Goal: Communication & Community: Answer question/provide support

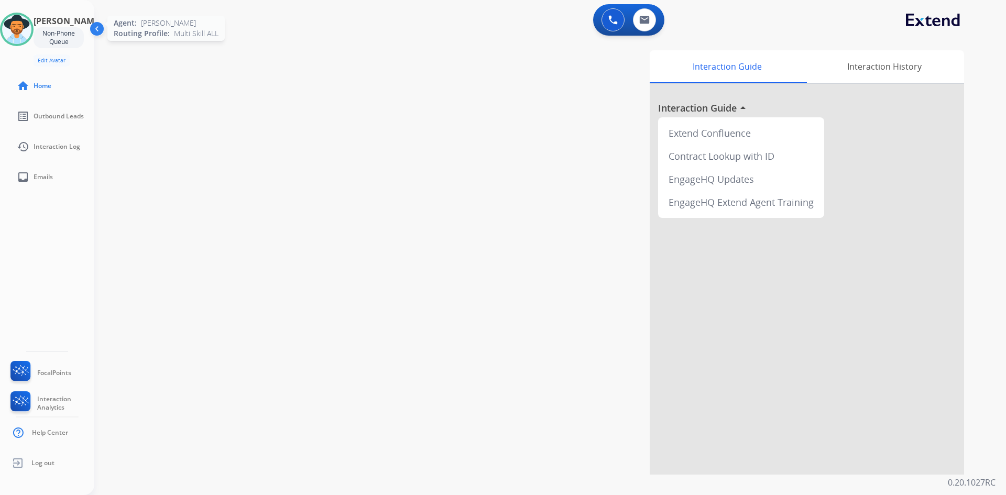
click at [24, 35] on img at bounding box center [16, 29] width 29 height 29
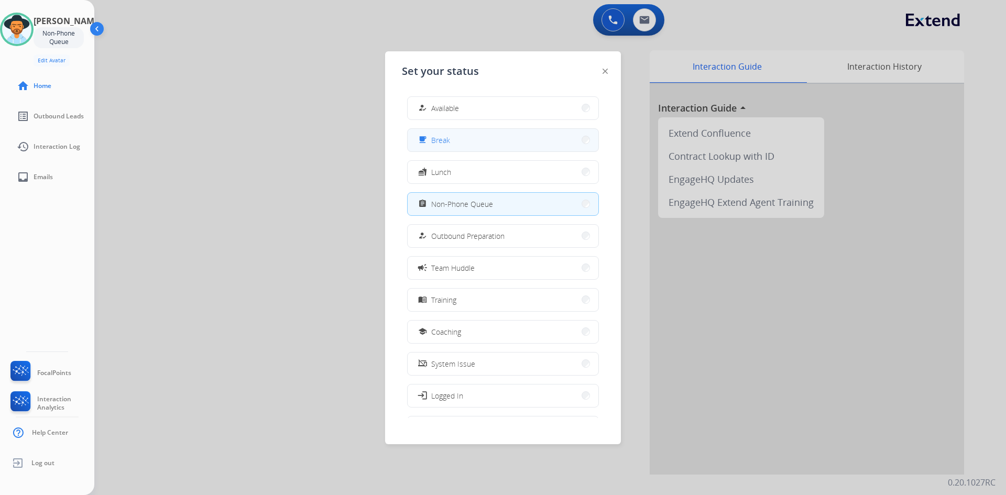
click at [473, 143] on button "free_breakfast Break" at bounding box center [503, 140] width 191 height 23
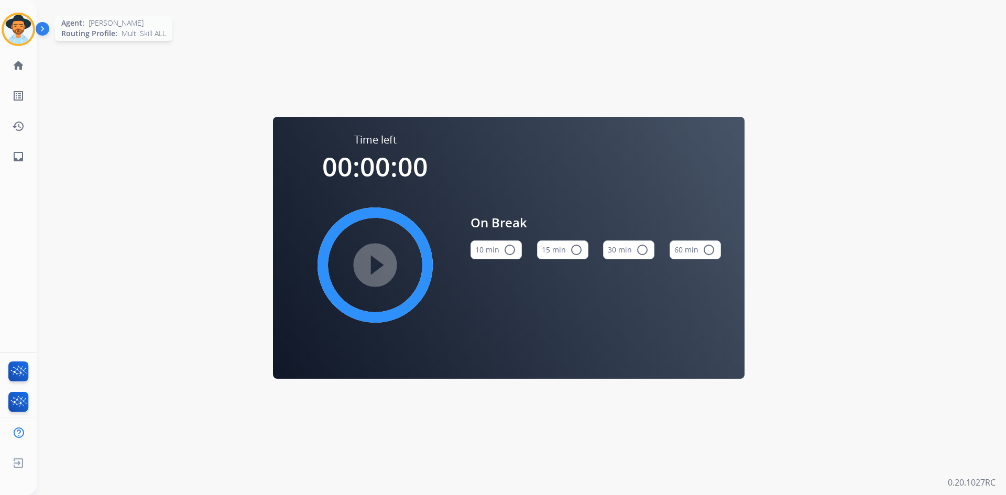
click at [24, 24] on img at bounding box center [18, 29] width 29 height 29
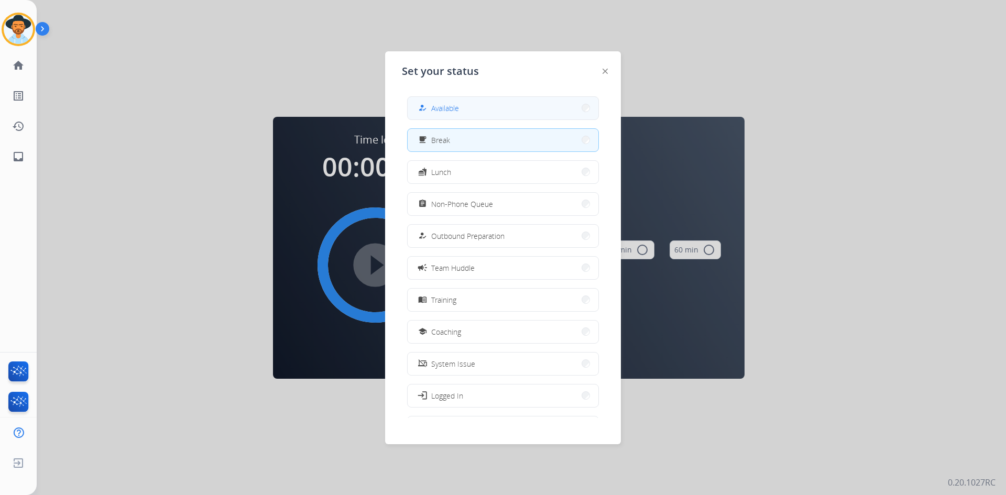
click at [444, 111] on span "Available" at bounding box center [445, 108] width 28 height 11
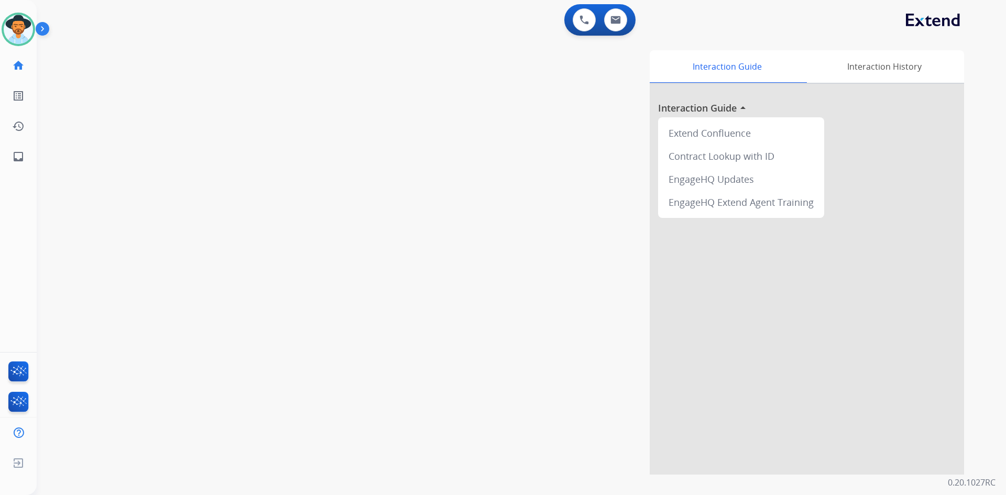
click at [46, 27] on img at bounding box center [45, 31] width 18 height 20
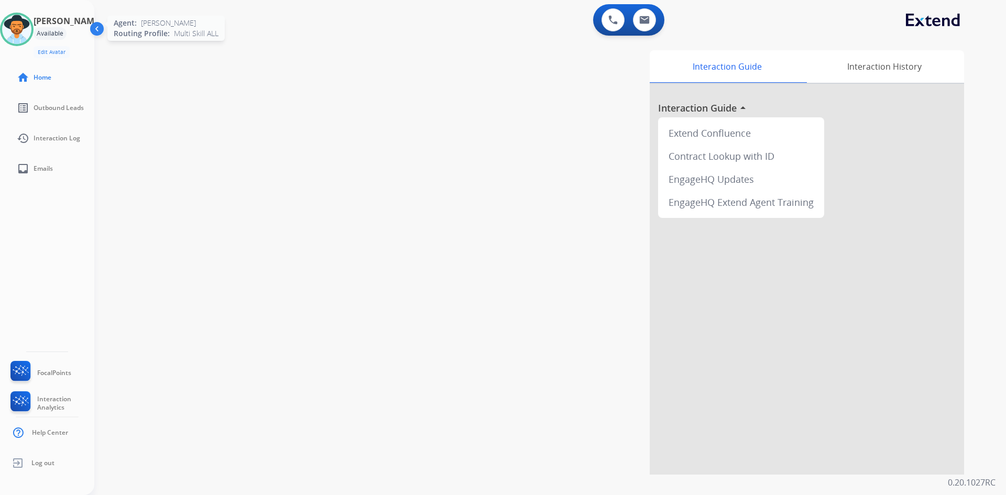
click at [24, 28] on img at bounding box center [16, 29] width 29 height 29
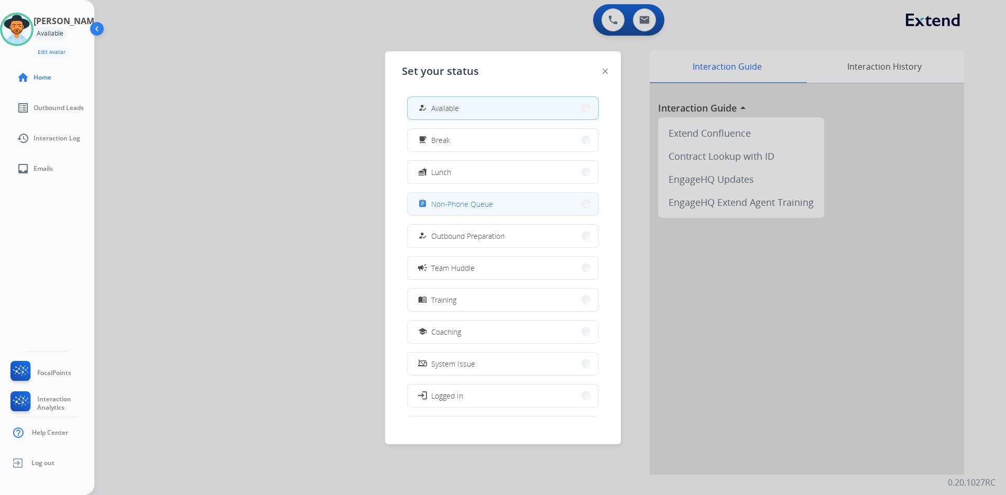
click at [503, 202] on button "assignment Non-Phone Queue" at bounding box center [503, 204] width 191 height 23
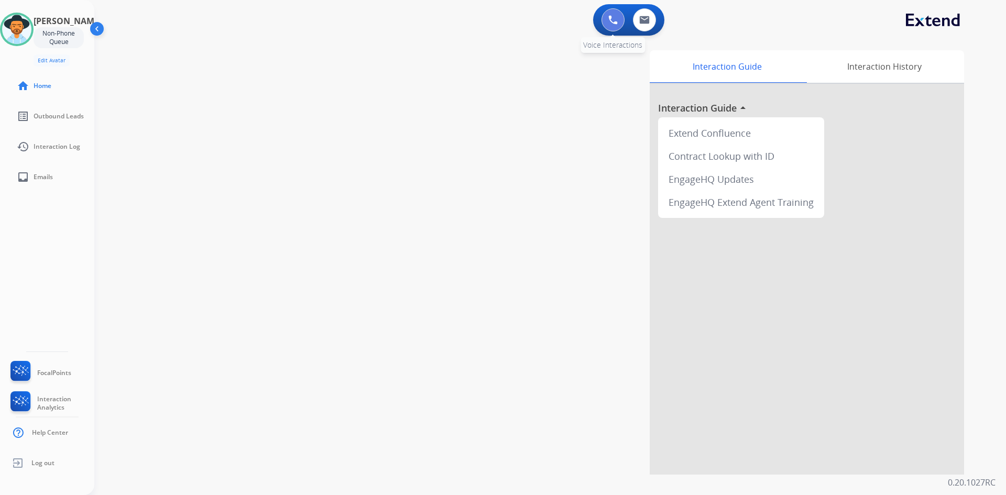
click at [619, 18] on button at bounding box center [612, 19] width 23 height 23
click at [618, 18] on button at bounding box center [612, 19] width 23 height 23
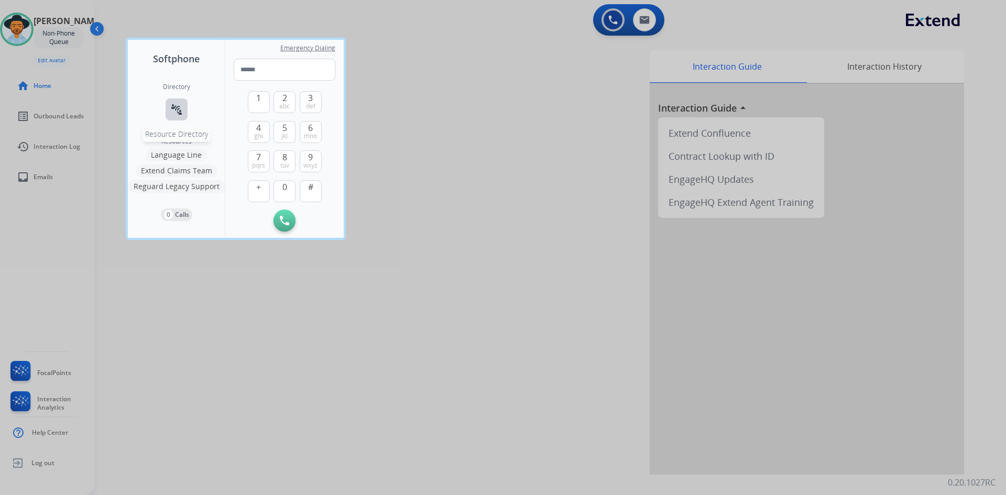
click at [180, 111] on mat-icon "connect_without_contact" at bounding box center [176, 109] width 13 height 13
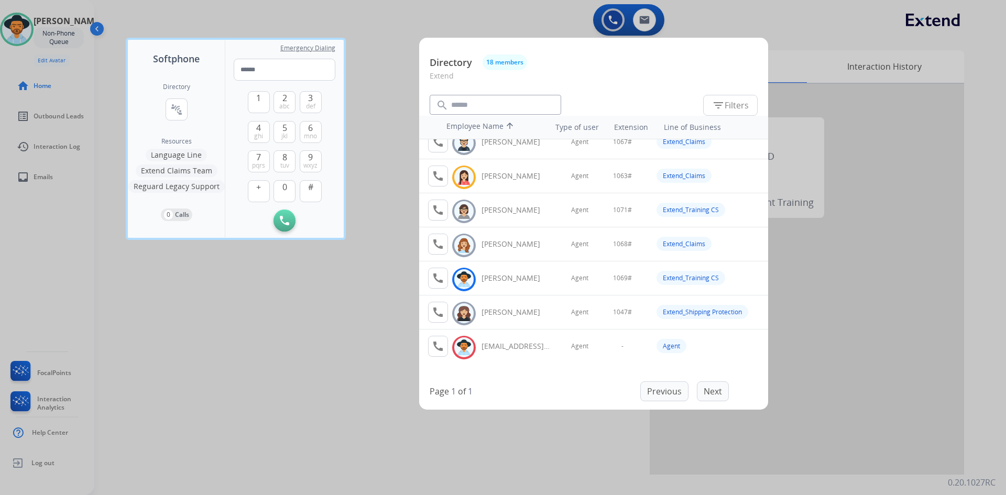
scroll to position [399, 0]
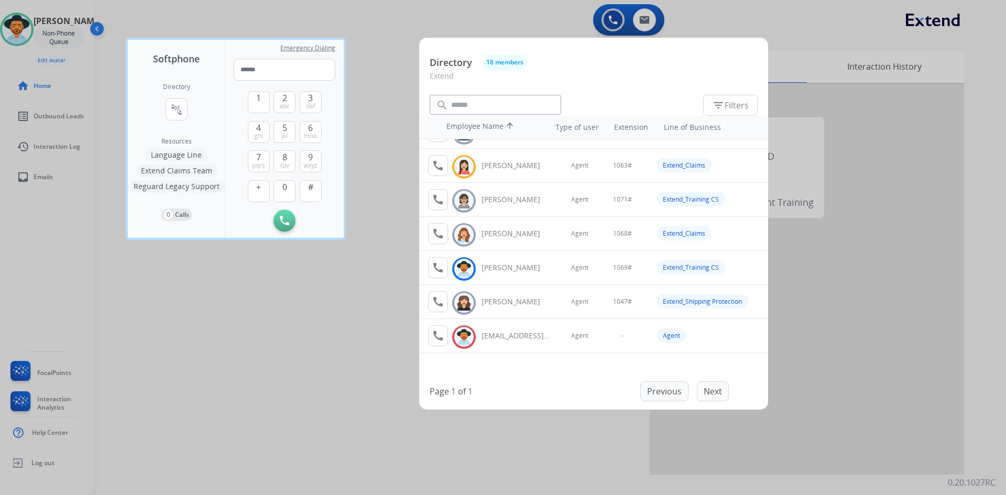
click at [246, 387] on div at bounding box center [503, 247] width 1006 height 495
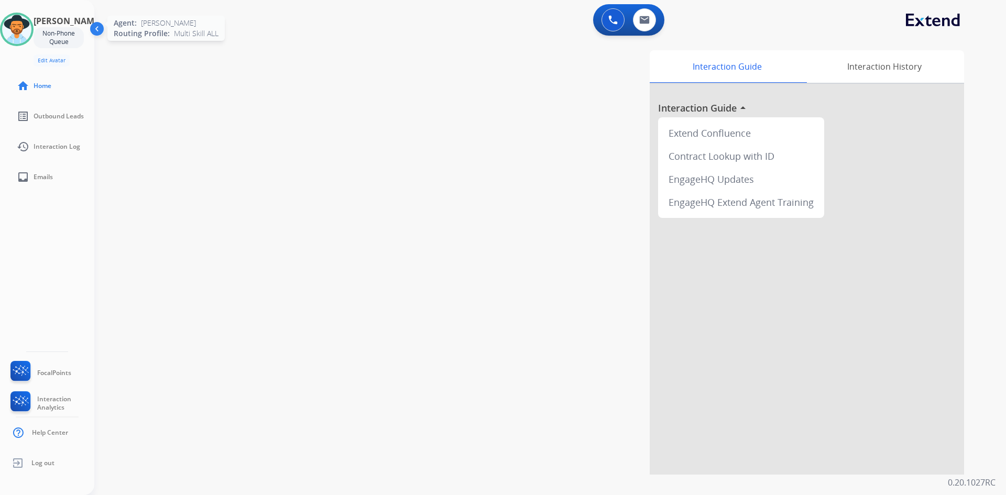
click at [29, 30] on img at bounding box center [16, 29] width 29 height 29
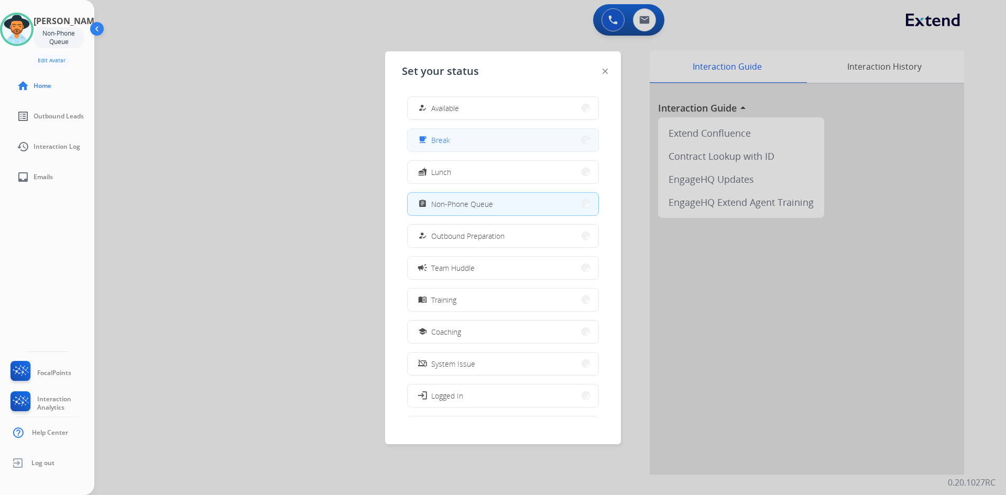
click at [485, 141] on button "free_breakfast Break" at bounding box center [503, 140] width 191 height 23
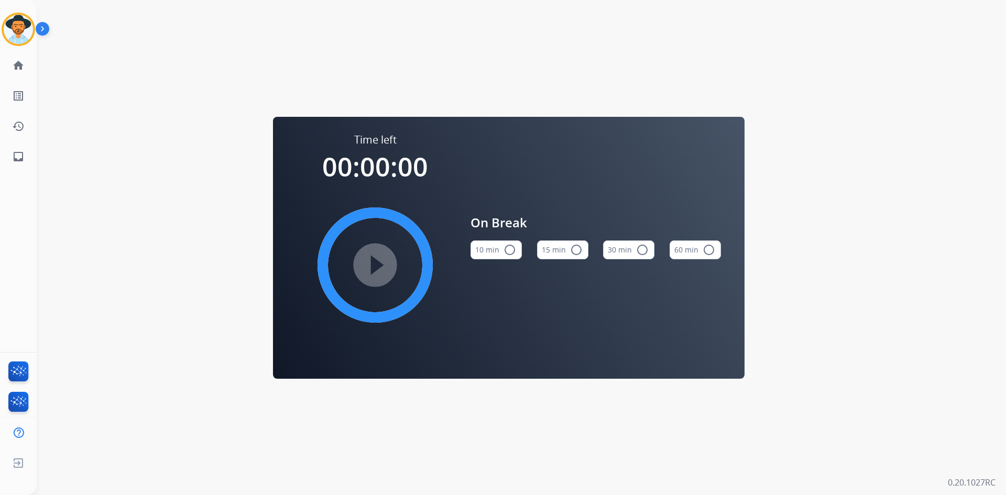
click at [563, 246] on button "15 min radio_button_unchecked" at bounding box center [562, 249] width 51 height 19
click at [381, 261] on mat-icon "play_circle_filled" at bounding box center [375, 265] width 13 height 13
click at [45, 34] on img at bounding box center [45, 31] width 18 height 20
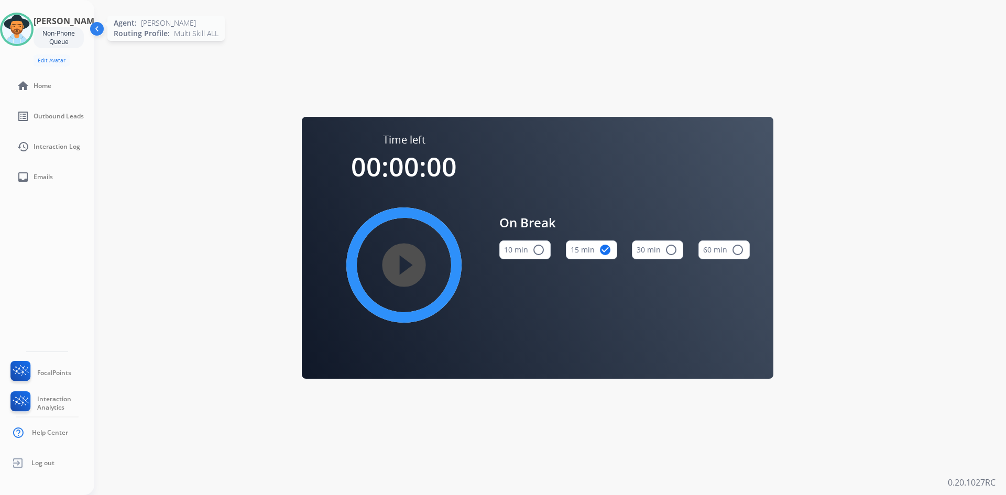
click at [31, 38] on img at bounding box center [16, 29] width 29 height 29
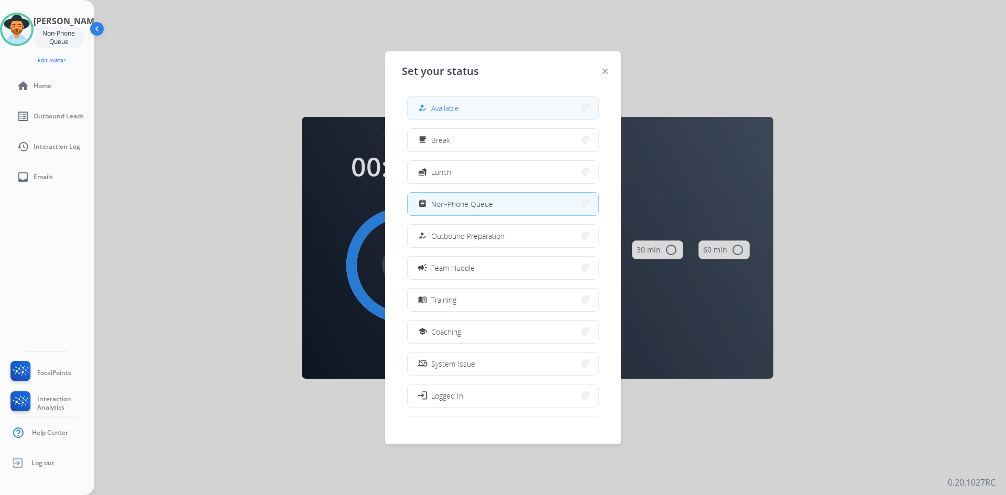
click at [538, 112] on button "how_to_reg Available" at bounding box center [503, 108] width 191 height 23
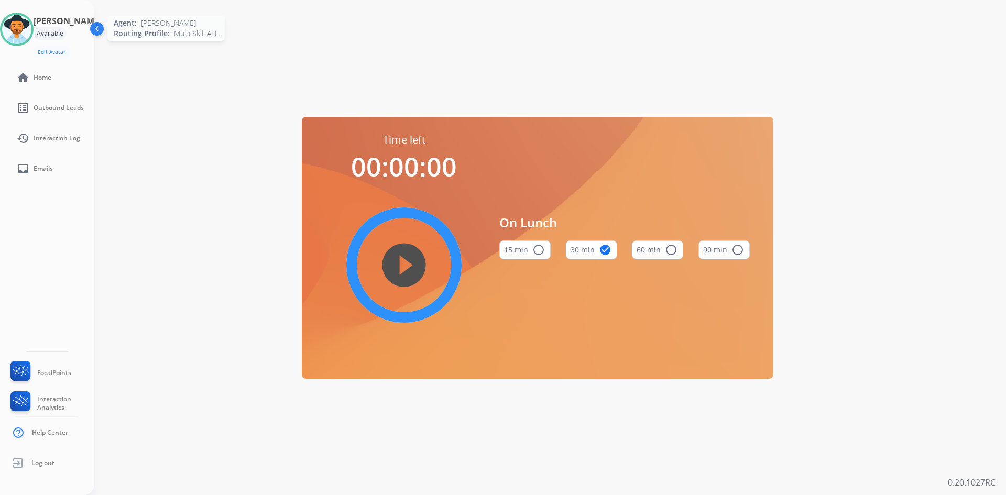
click at [21, 27] on img at bounding box center [16, 29] width 29 height 29
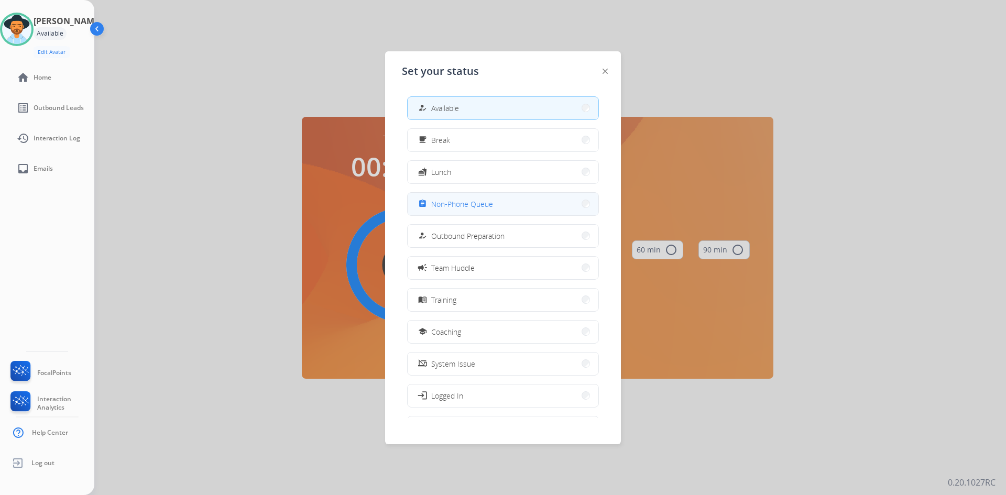
click at [503, 202] on button "assignment Non-Phone Queue" at bounding box center [503, 204] width 191 height 23
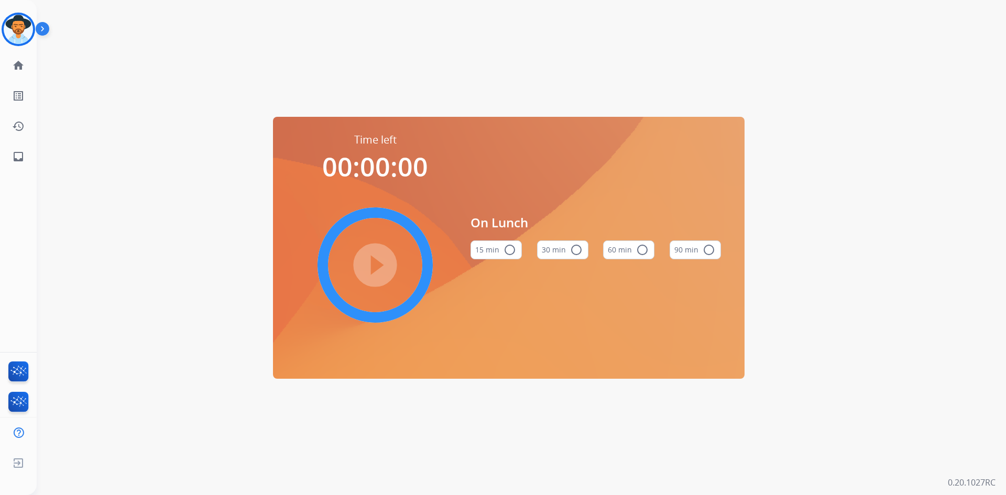
click at [41, 28] on img at bounding box center [45, 31] width 18 height 20
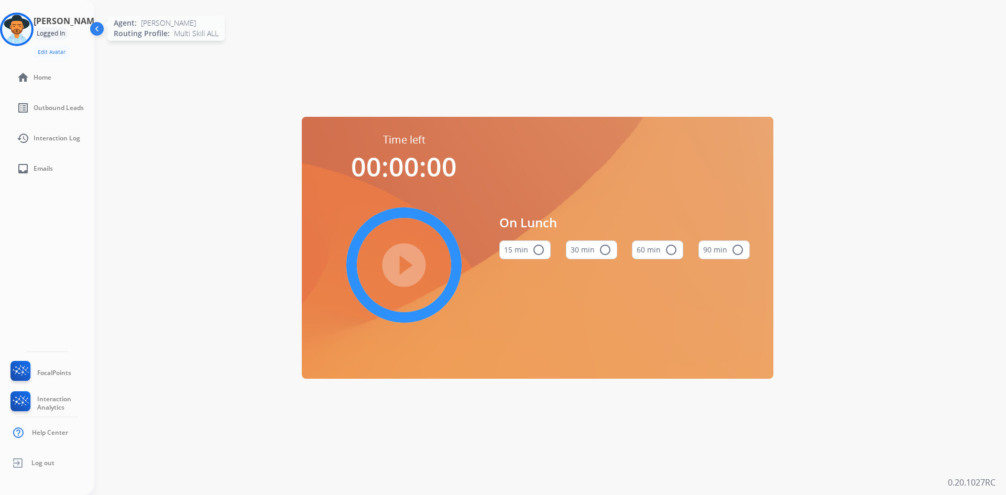
click at [28, 31] on img at bounding box center [16, 29] width 29 height 29
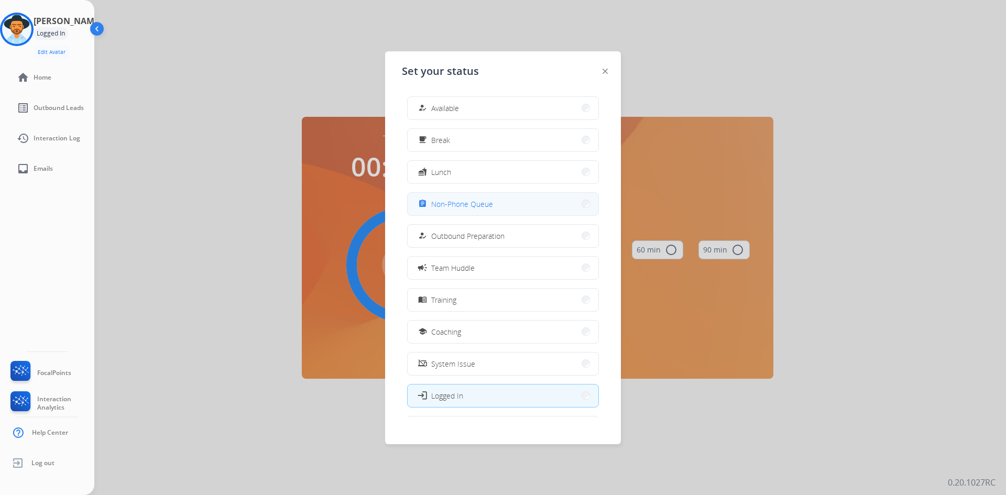
click at [490, 203] on span "Non-Phone Queue" at bounding box center [462, 204] width 62 height 11
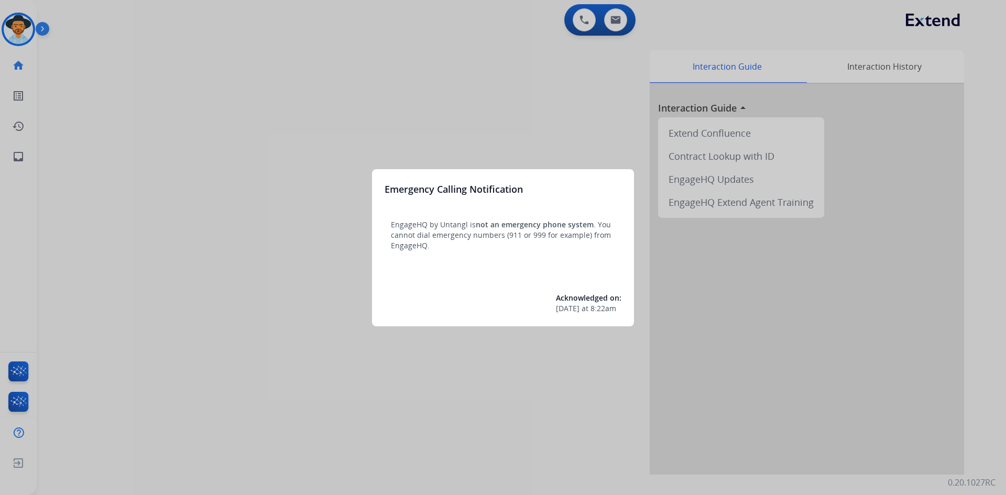
click at [268, 241] on div at bounding box center [503, 247] width 1006 height 495
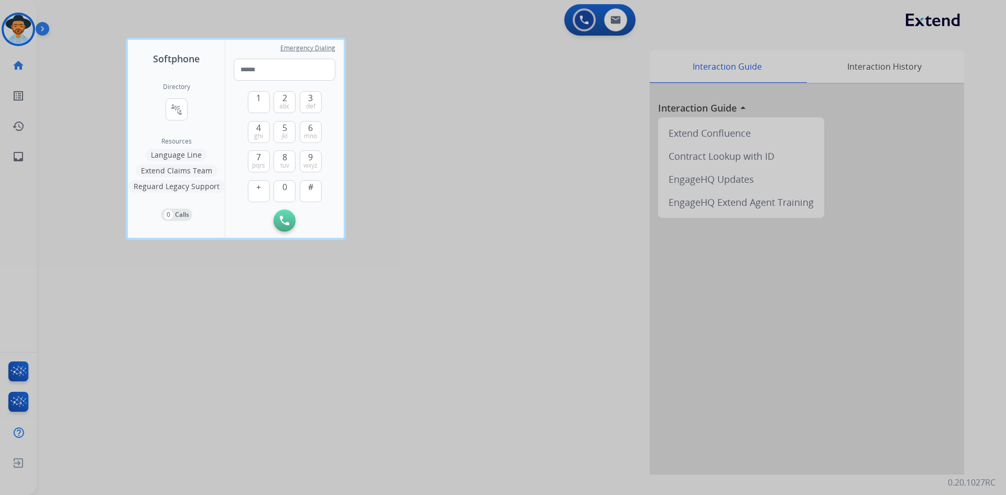
click at [101, 300] on div at bounding box center [503, 247] width 1006 height 495
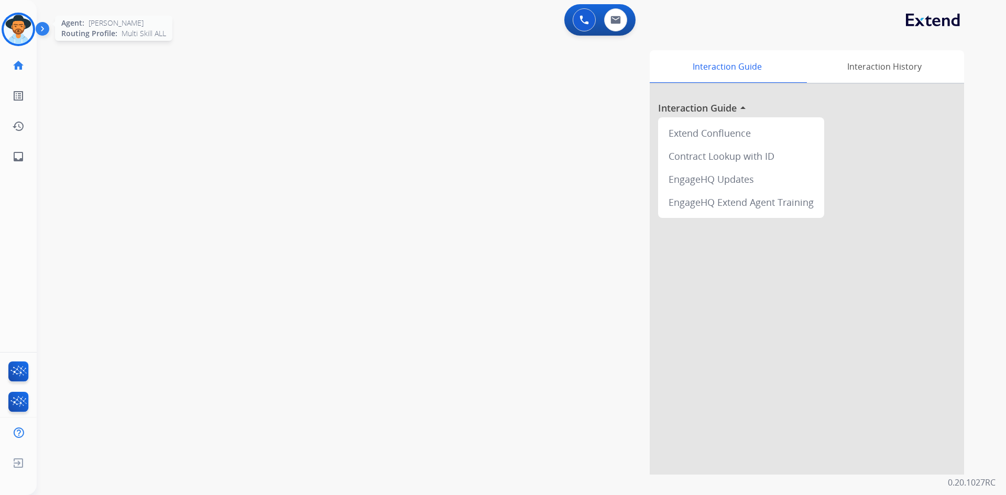
click at [19, 29] on img at bounding box center [18, 29] width 29 height 29
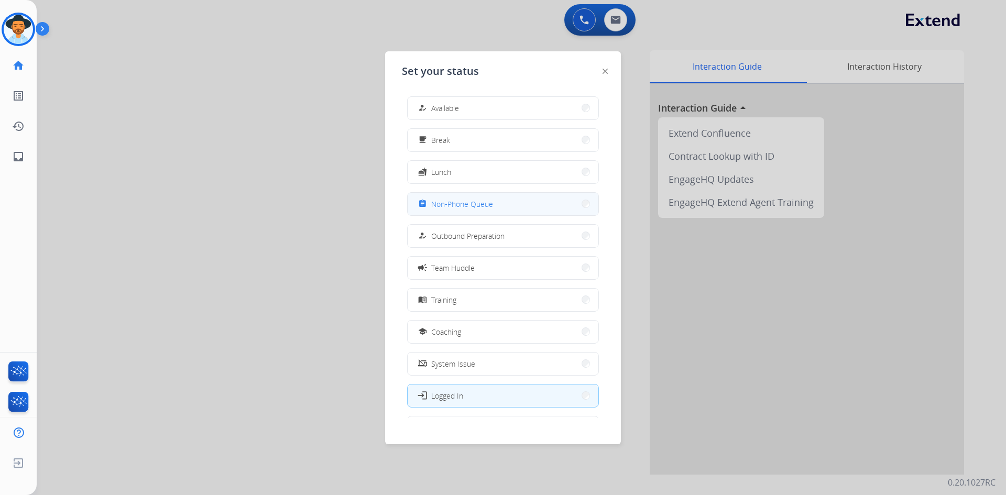
click at [507, 213] on button "assignment Non-Phone Queue" at bounding box center [503, 204] width 191 height 23
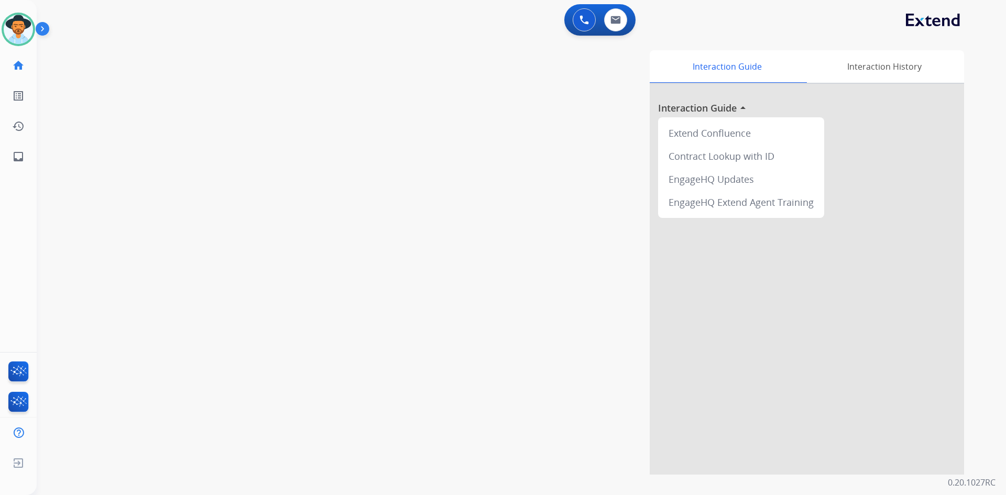
click at [43, 30] on img at bounding box center [45, 31] width 18 height 20
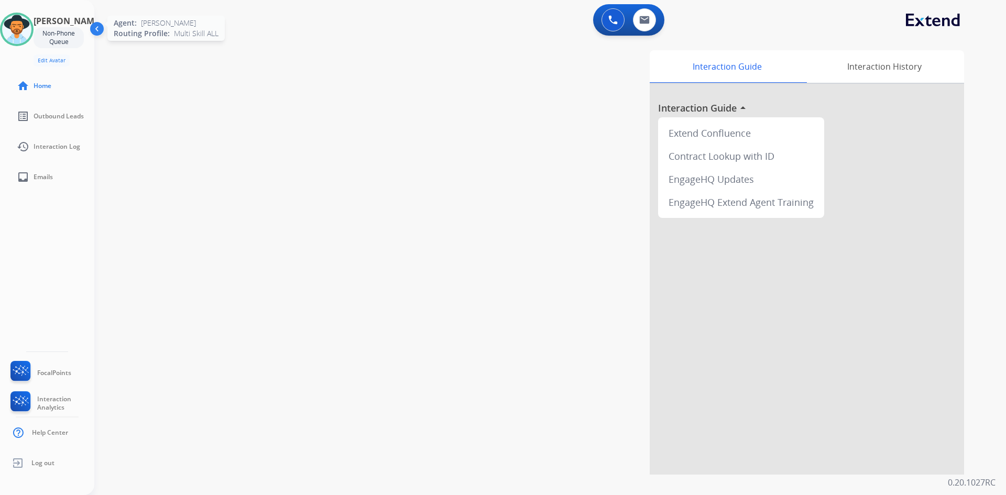
click at [28, 40] on img at bounding box center [16, 29] width 29 height 29
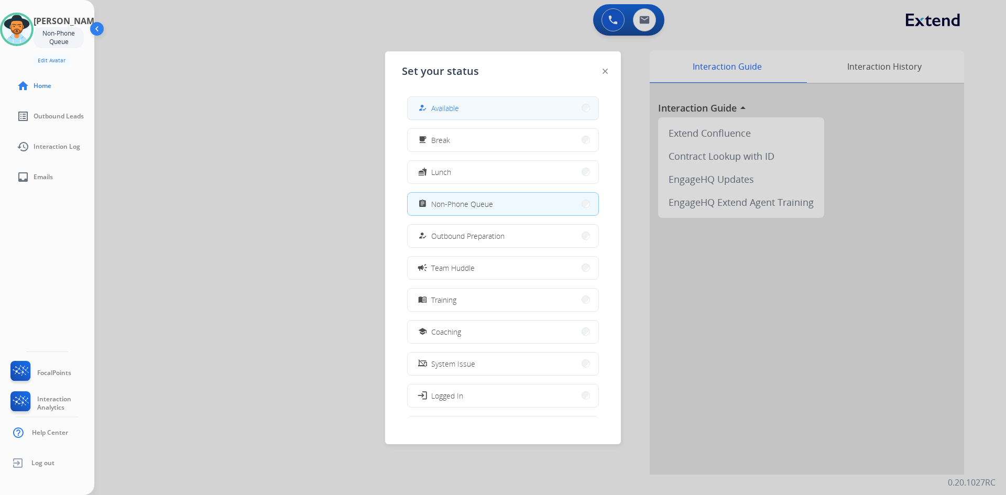
click at [474, 104] on button "how_to_reg Available" at bounding box center [503, 108] width 191 height 23
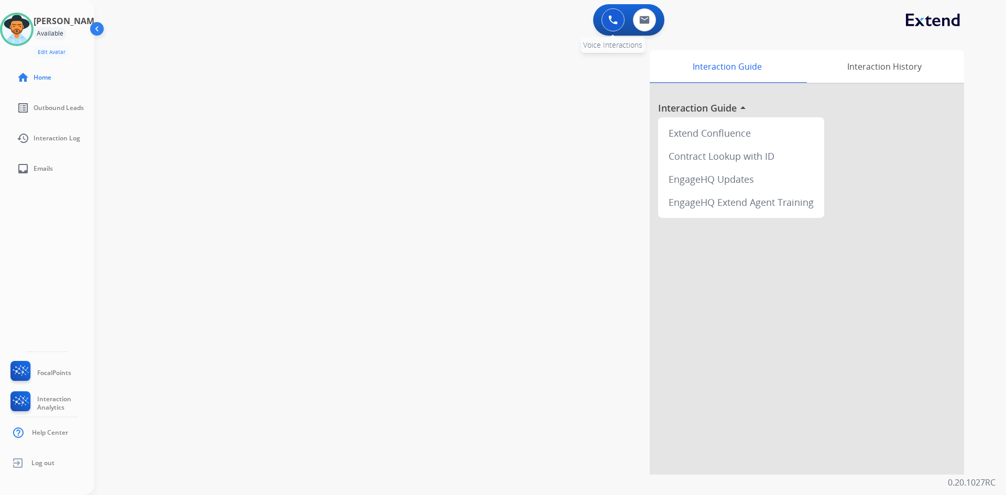
click at [607, 20] on button at bounding box center [612, 19] width 23 height 23
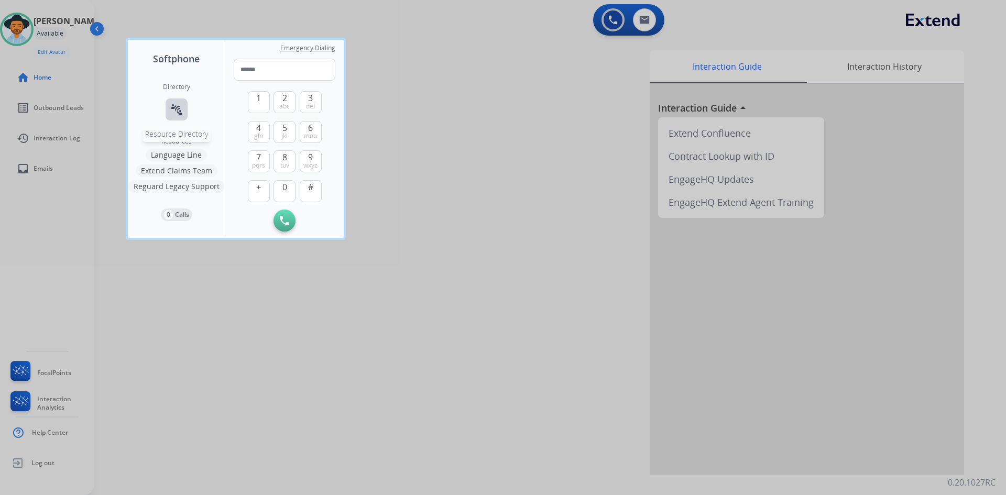
click at [179, 109] on mat-icon "connect_without_contact" at bounding box center [176, 109] width 13 height 13
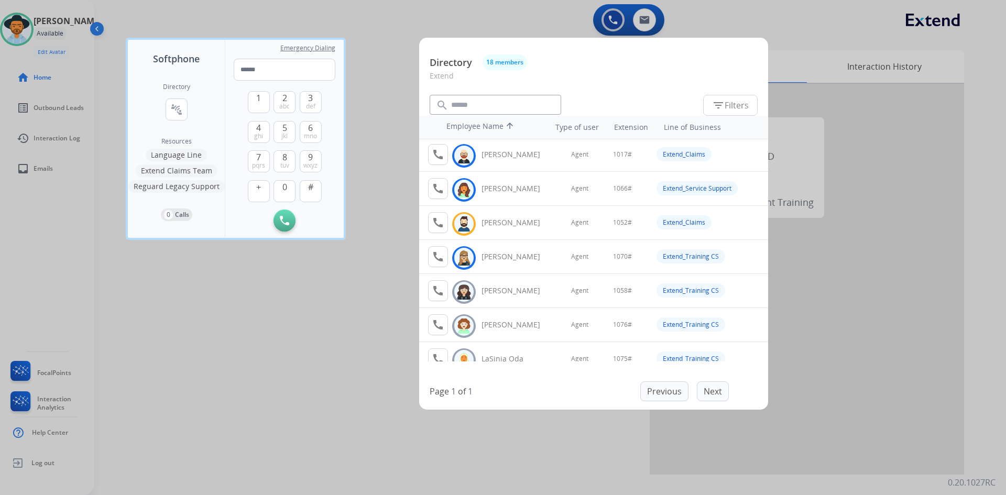
scroll to position [137, 0]
click at [152, 169] on button "Extend Claims Team" at bounding box center [177, 170] width 82 height 13
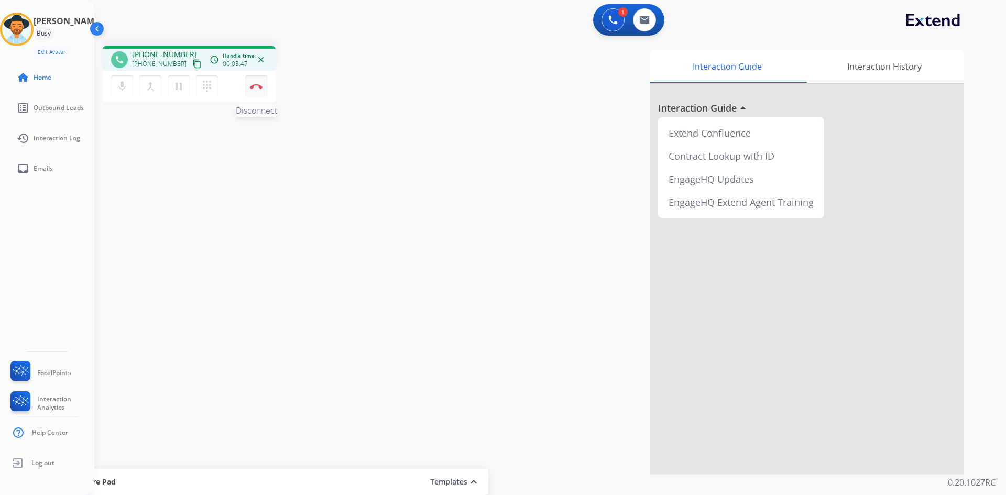
click at [258, 90] on button "Disconnect" at bounding box center [256, 86] width 22 height 22
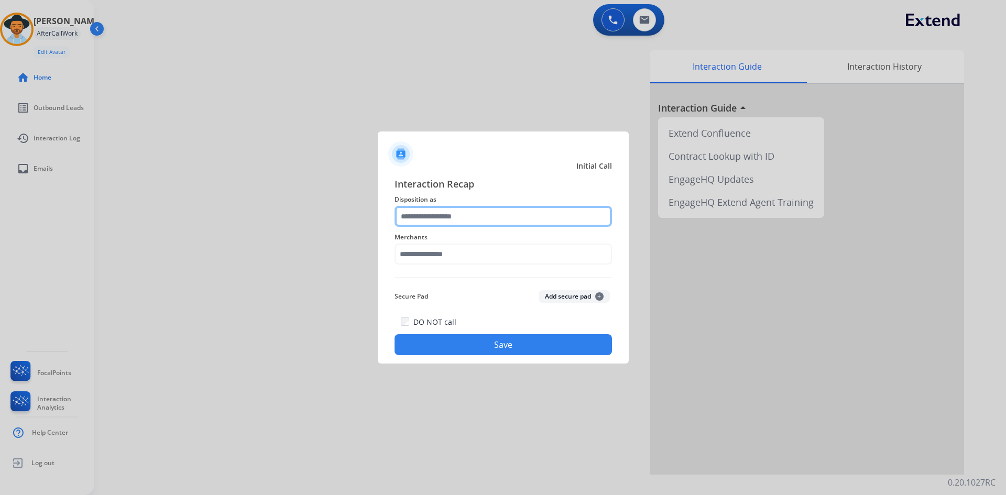
click at [476, 214] on input "text" at bounding box center [502, 216] width 217 height 21
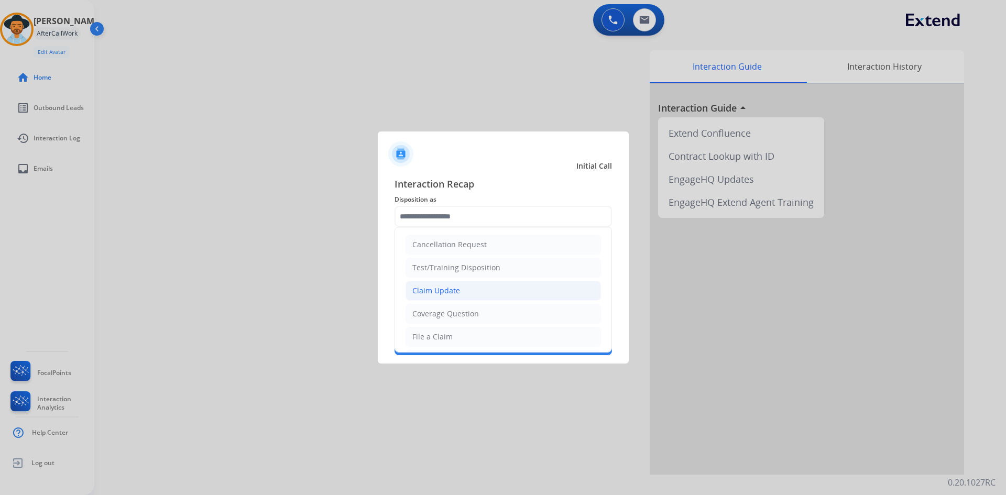
click at [510, 286] on li "Claim Update" at bounding box center [502, 291] width 195 height 20
type input "**********"
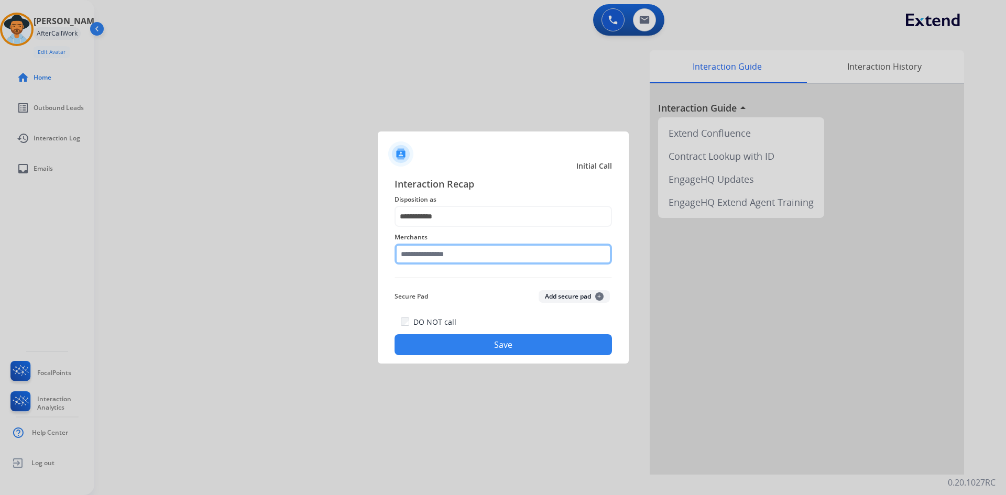
click at [494, 258] on input "text" at bounding box center [502, 254] width 217 height 21
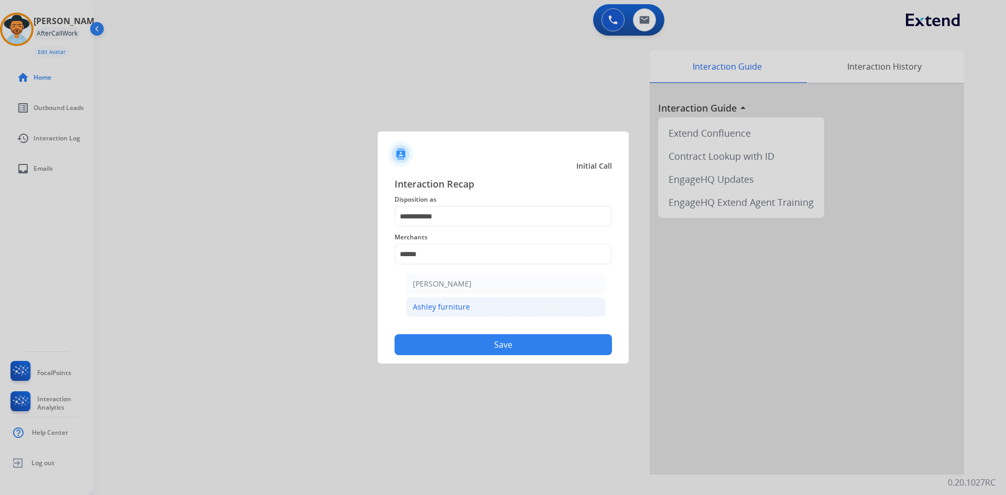
click at [451, 304] on div "Ashley furniture" at bounding box center [441, 307] width 57 height 10
type input "**********"
click at [503, 345] on button "Save" at bounding box center [502, 344] width 217 height 21
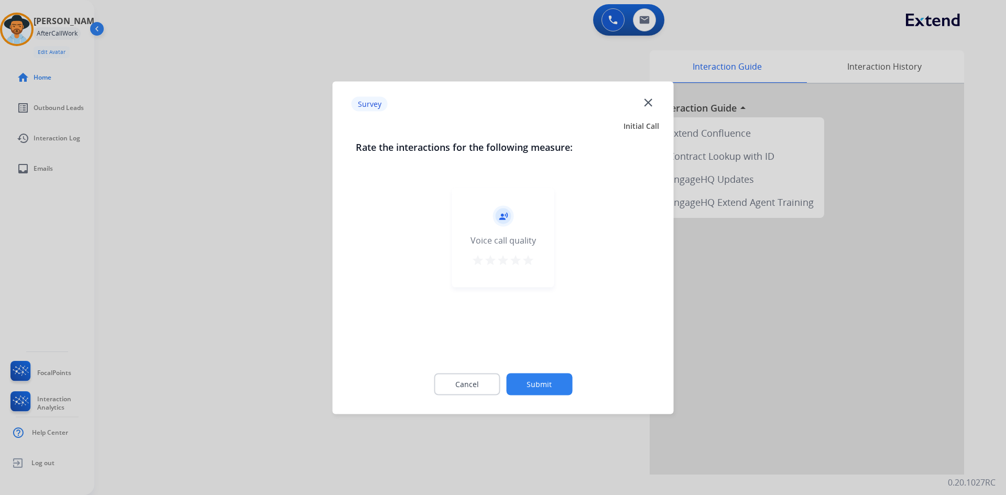
click at [526, 259] on mat-icon "star" at bounding box center [528, 260] width 13 height 13
click at [549, 387] on button "Submit" at bounding box center [539, 384] width 66 height 22
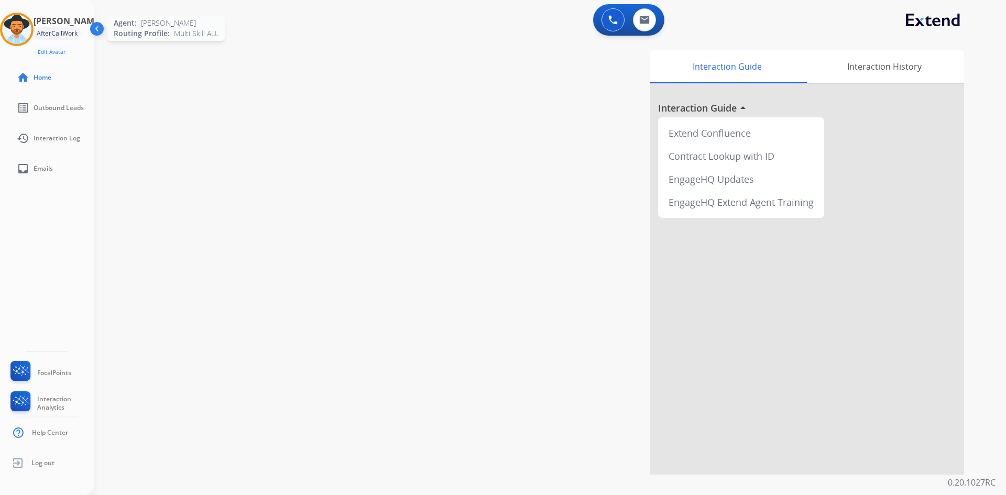
click at [16, 30] on img at bounding box center [16, 29] width 29 height 29
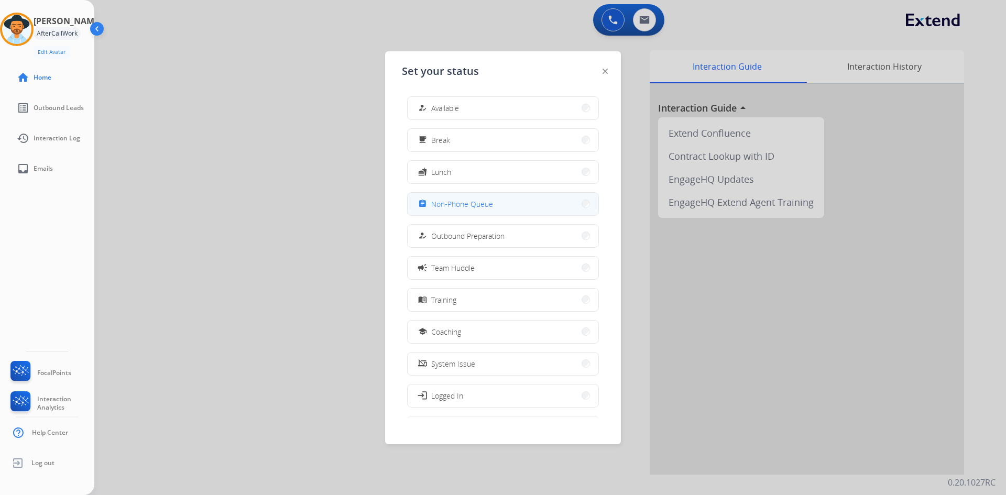
click at [505, 212] on button "assignment Non-Phone Queue" at bounding box center [503, 204] width 191 height 23
